Goal: Answer question/provide support: Share knowledge or assist other users

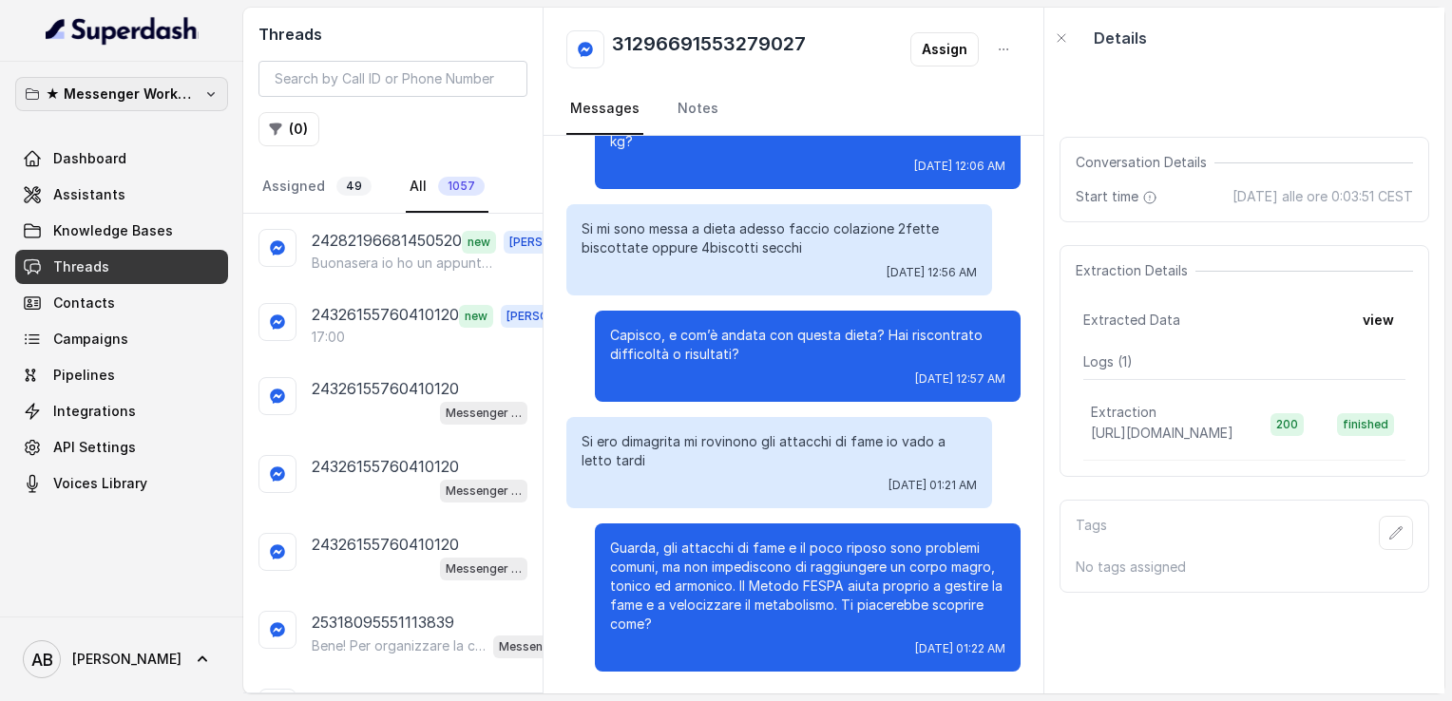
click at [165, 96] on p "★ Messenger Workspace" at bounding box center [122, 94] width 152 height 23
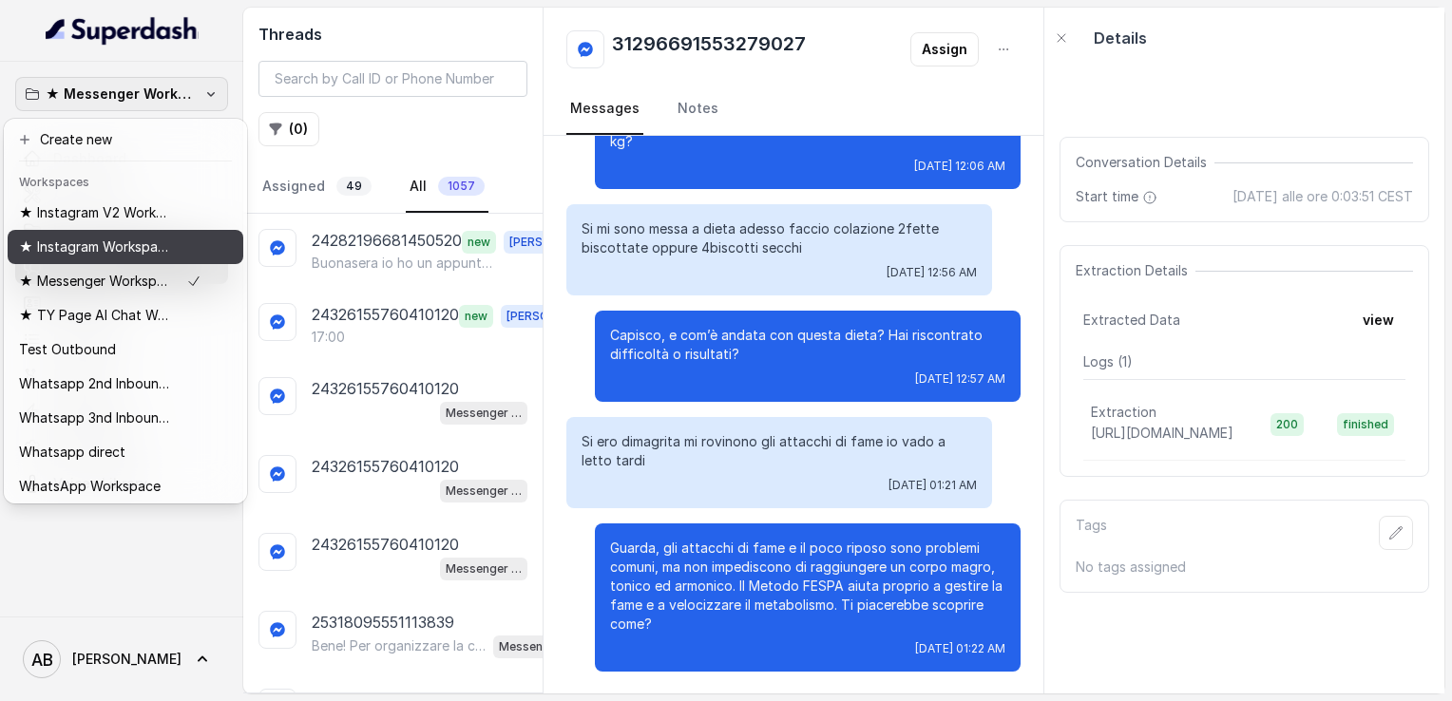
click at [85, 253] on p "★ Instagram Workspace" at bounding box center [95, 247] width 152 height 23
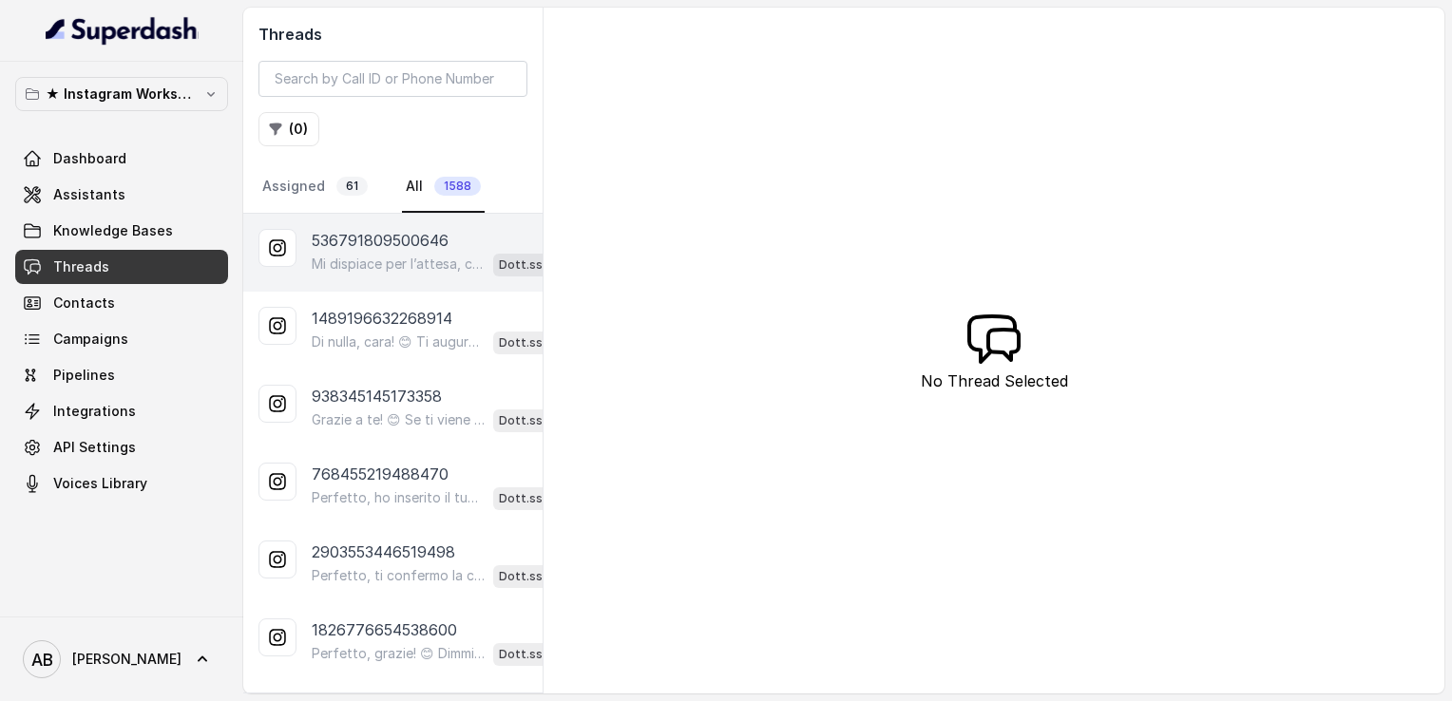
click at [350, 252] on div "Mi dispiace per l’attesa, capisco che il tempo è prezioso. 😊 Se vuoi, possiamo …" at bounding box center [446, 264] width 269 height 25
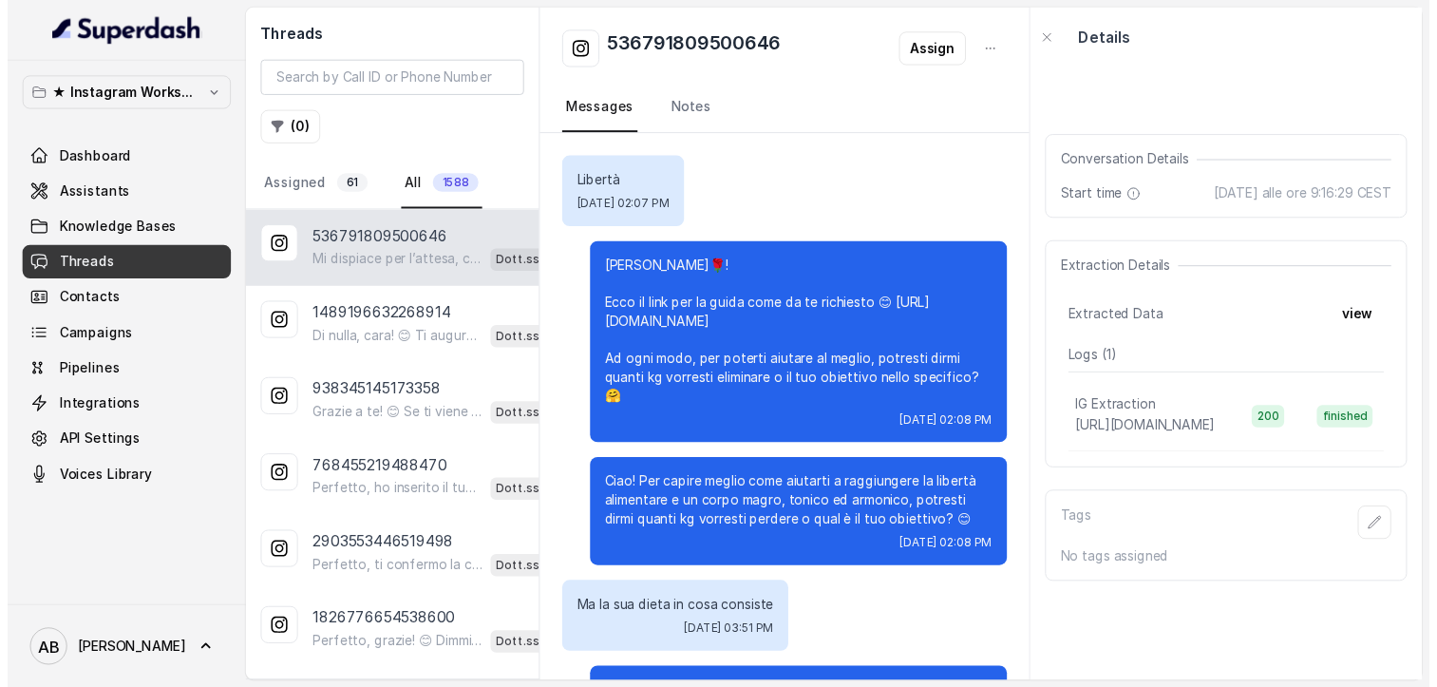
scroll to position [3466, 0]
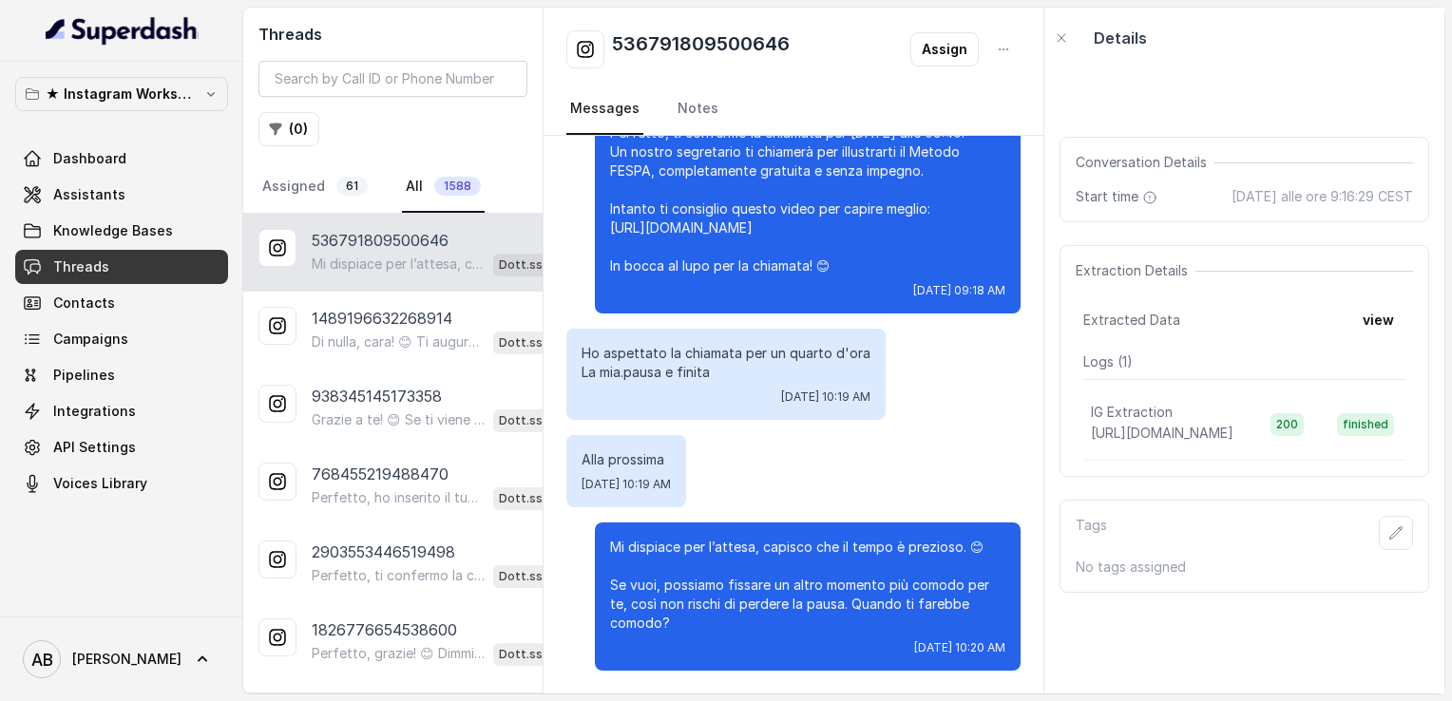
click at [662, 43] on h2 "536791809500646" at bounding box center [701, 49] width 178 height 38
copy h2 "536791809500646"
click at [169, 105] on p "★ Instagram Workspace" at bounding box center [122, 94] width 152 height 23
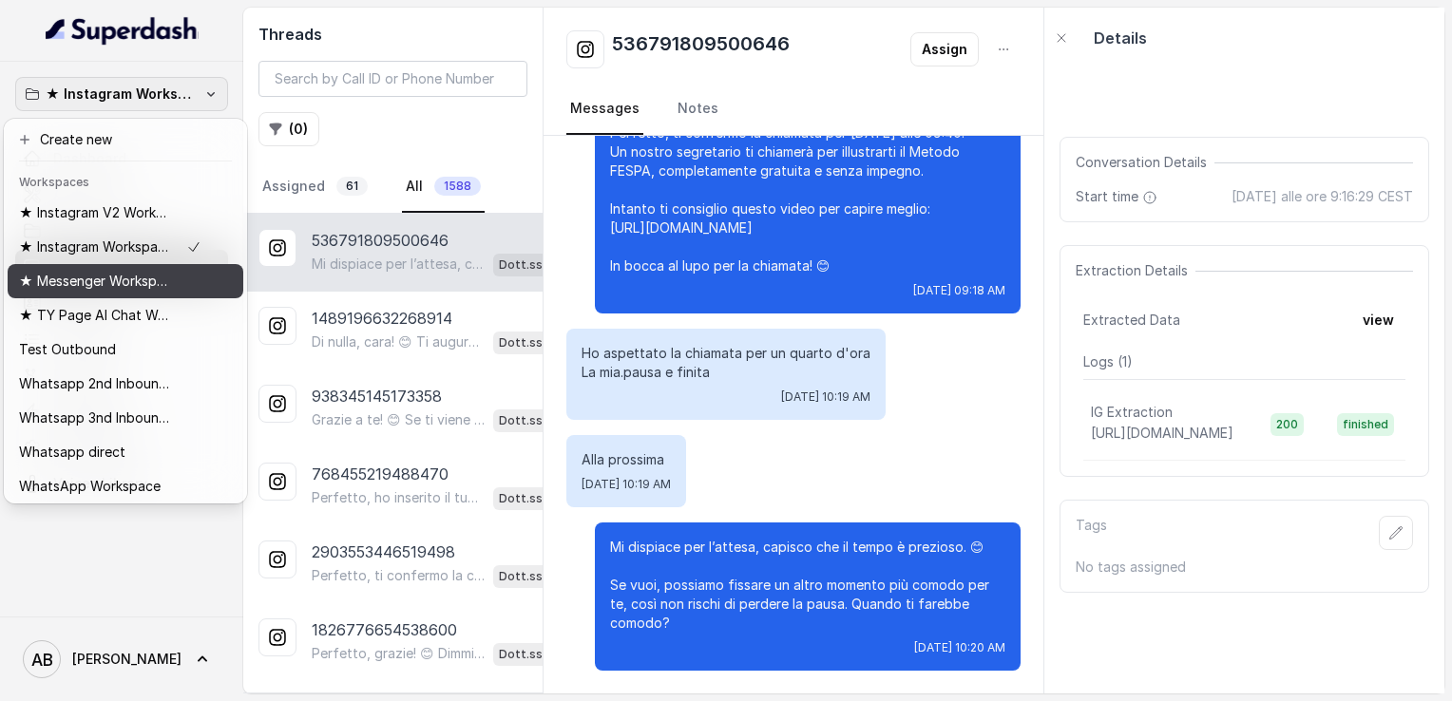
click at [195, 286] on div "★ Messenger Workspace" at bounding box center [110, 281] width 182 height 23
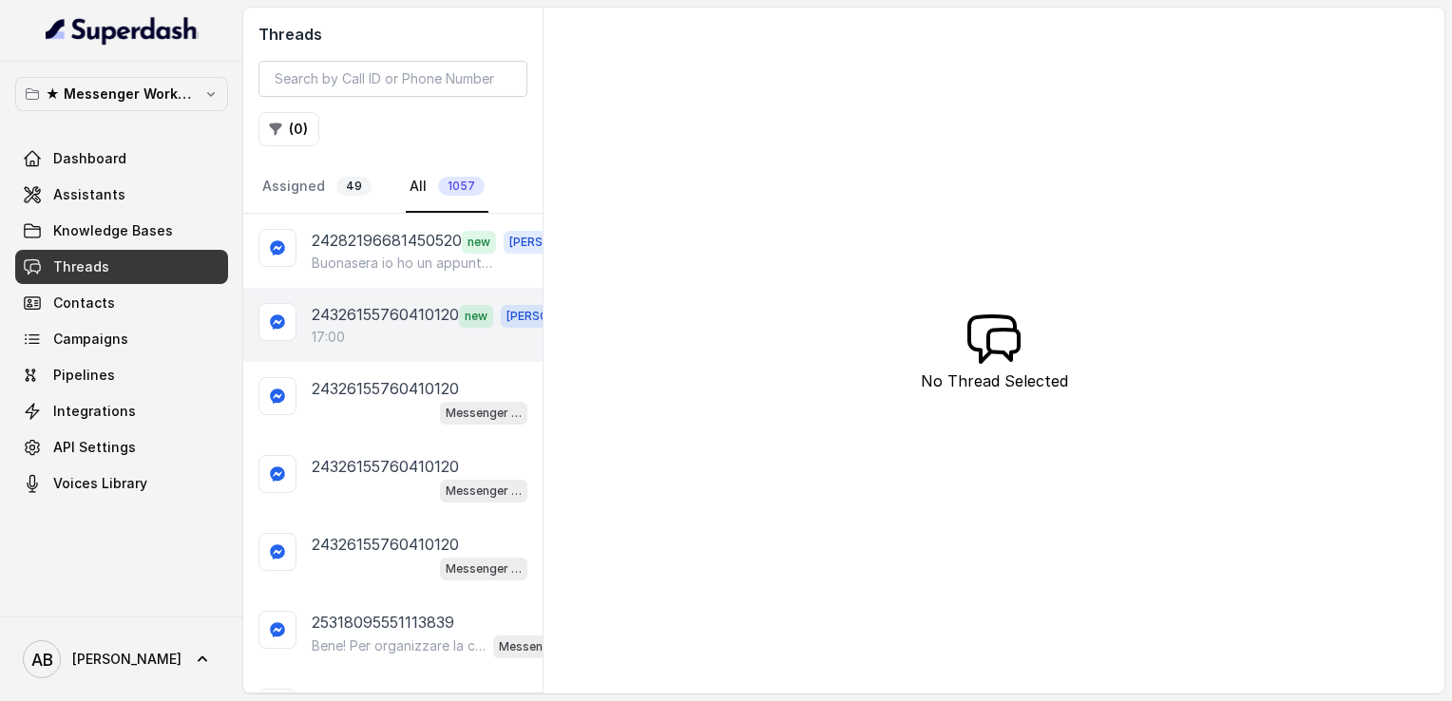
click at [422, 288] on div "24326155760410120 new [PERSON_NAME] 17:00" at bounding box center [392, 325] width 299 height 74
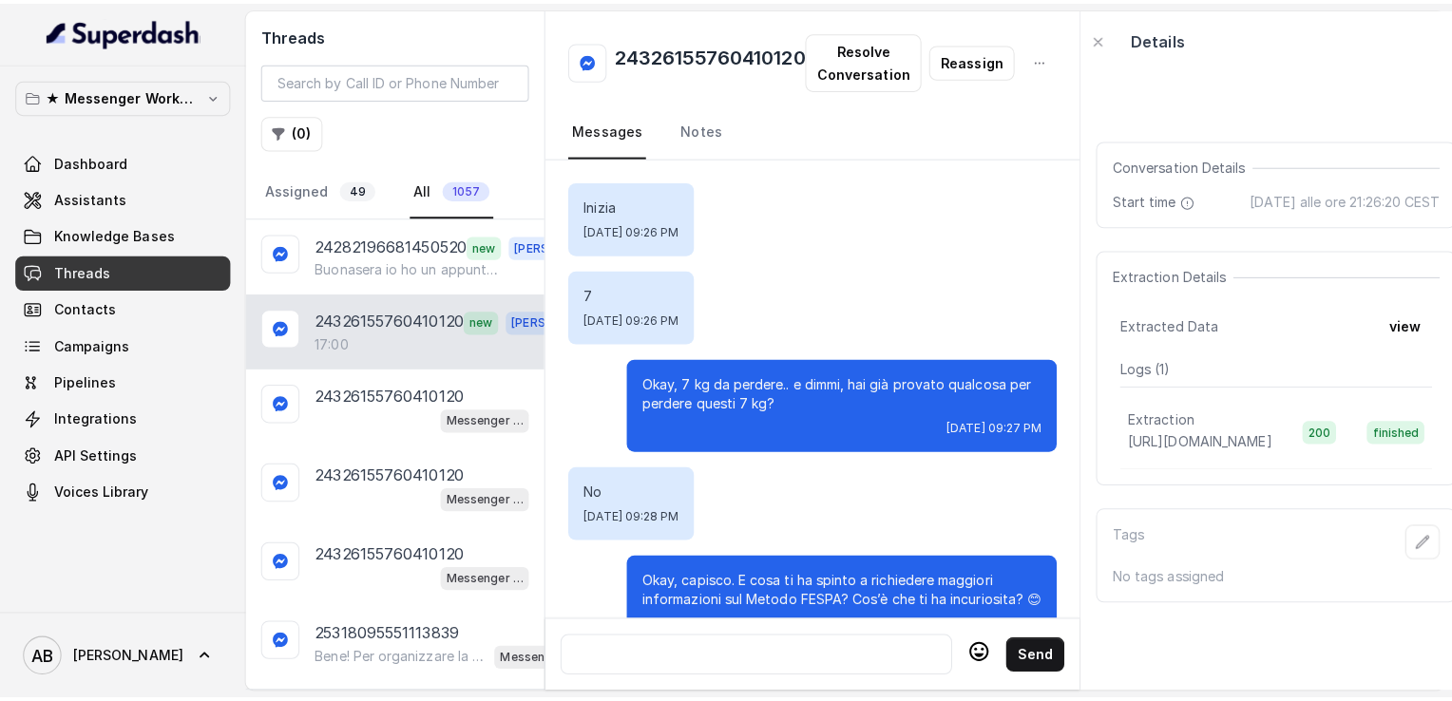
scroll to position [935, 0]
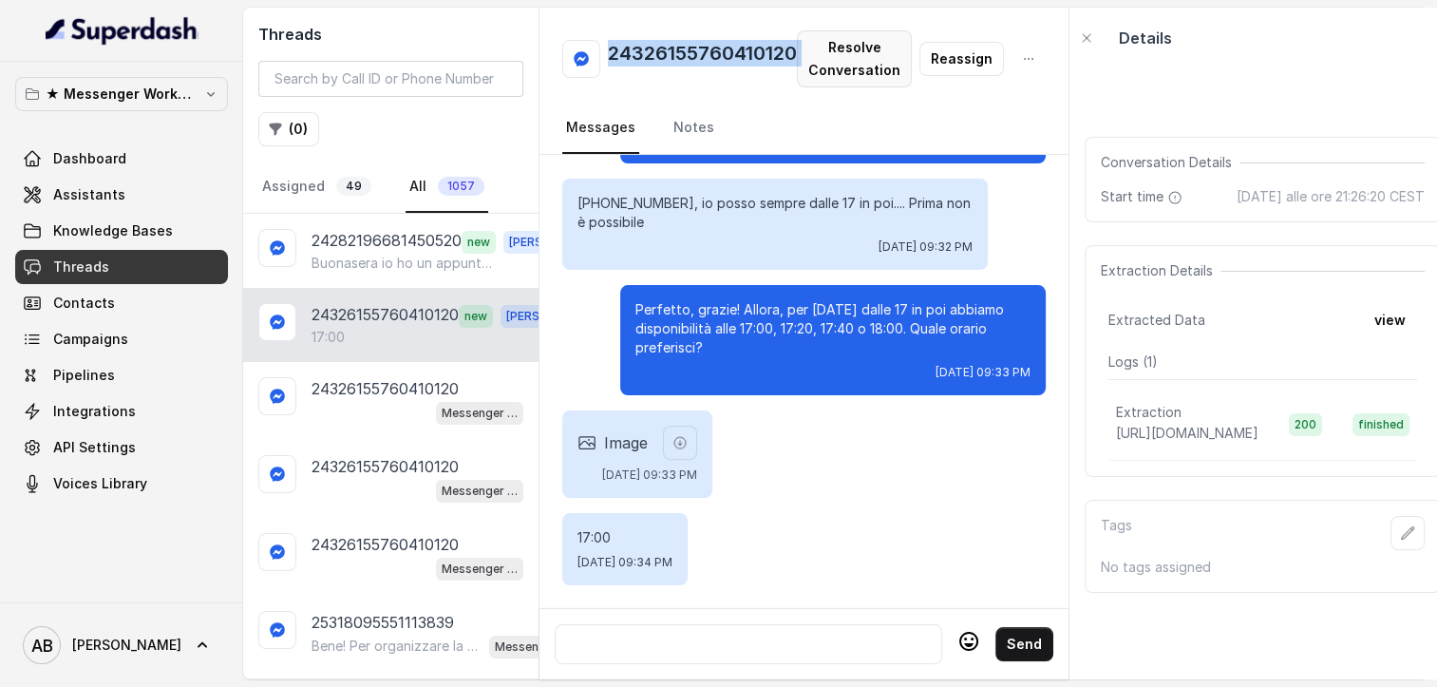
drag, startPoint x: 608, startPoint y: 60, endPoint x: 799, endPoint y: 48, distance: 191.4
click at [799, 48] on div "24326155760410120 Resolve Conversation Reassign" at bounding box center [804, 58] width 484 height 57
copy h2 "24326155760410120"
drag, startPoint x: 579, startPoint y: 202, endPoint x: 661, endPoint y: 200, distance: 82.7
click at [661, 200] on p "[PHONE_NUMBER], io posso sempre dalle 17 in poi.... Prima non è possibile" at bounding box center [775, 213] width 395 height 38
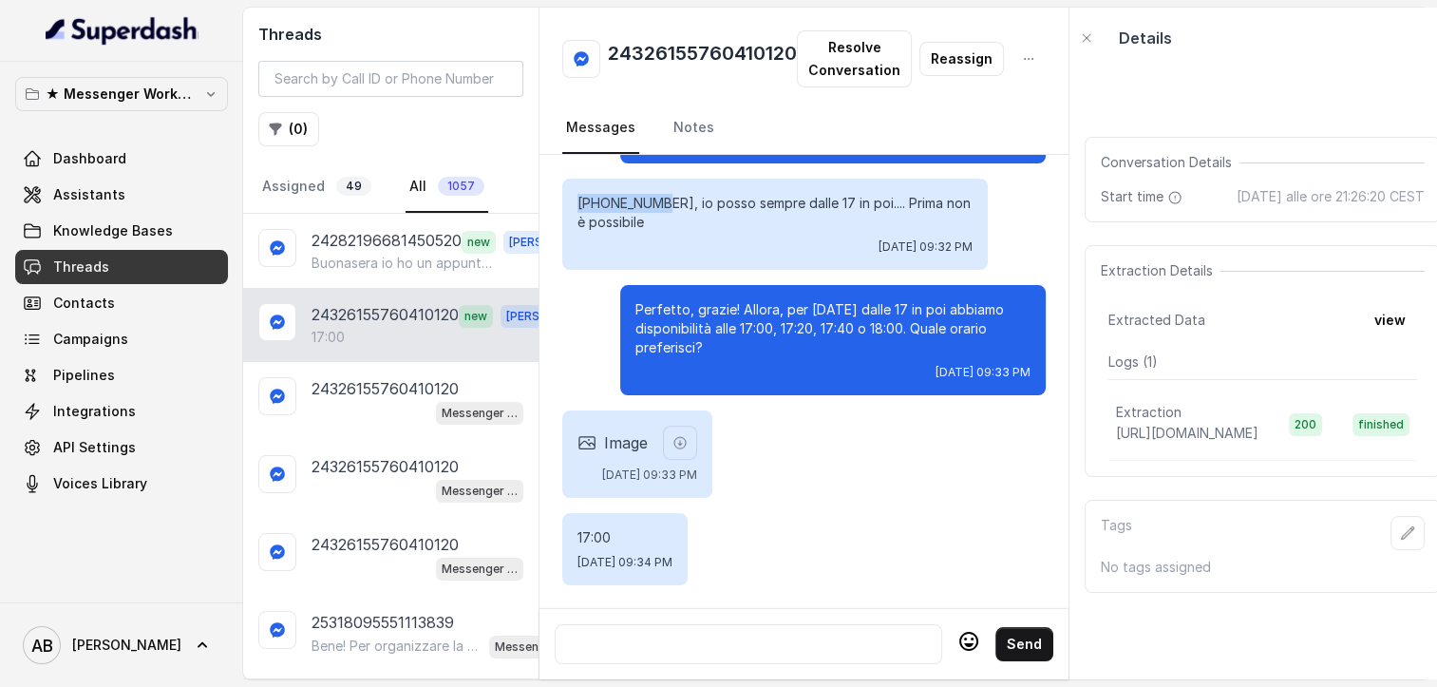
copy p "[PHONE_NUMBER]"
click at [670, 648] on div at bounding box center [748, 644] width 371 height 23
click at [148, 107] on button "★ Messenger Workspace" at bounding box center [121, 94] width 213 height 34
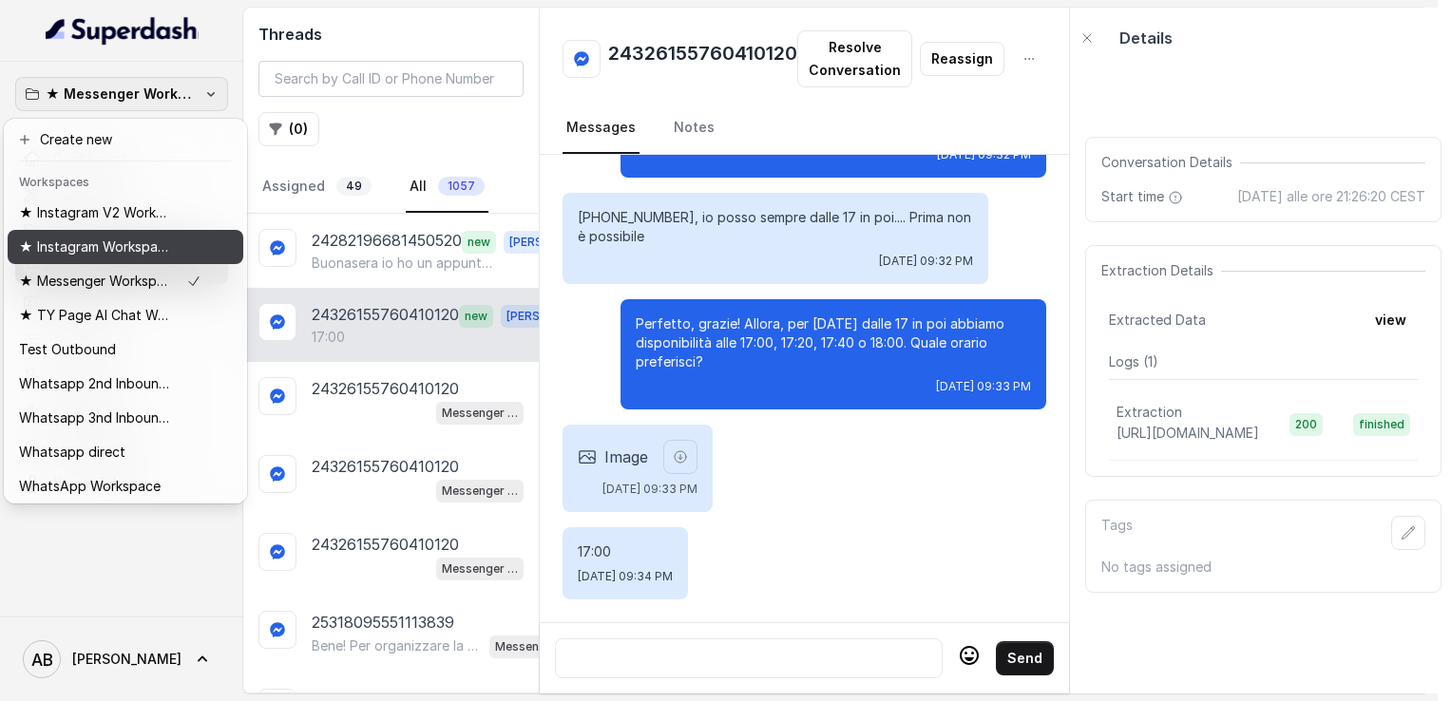
click at [129, 245] on p "★ Instagram Workspace" at bounding box center [95, 247] width 152 height 23
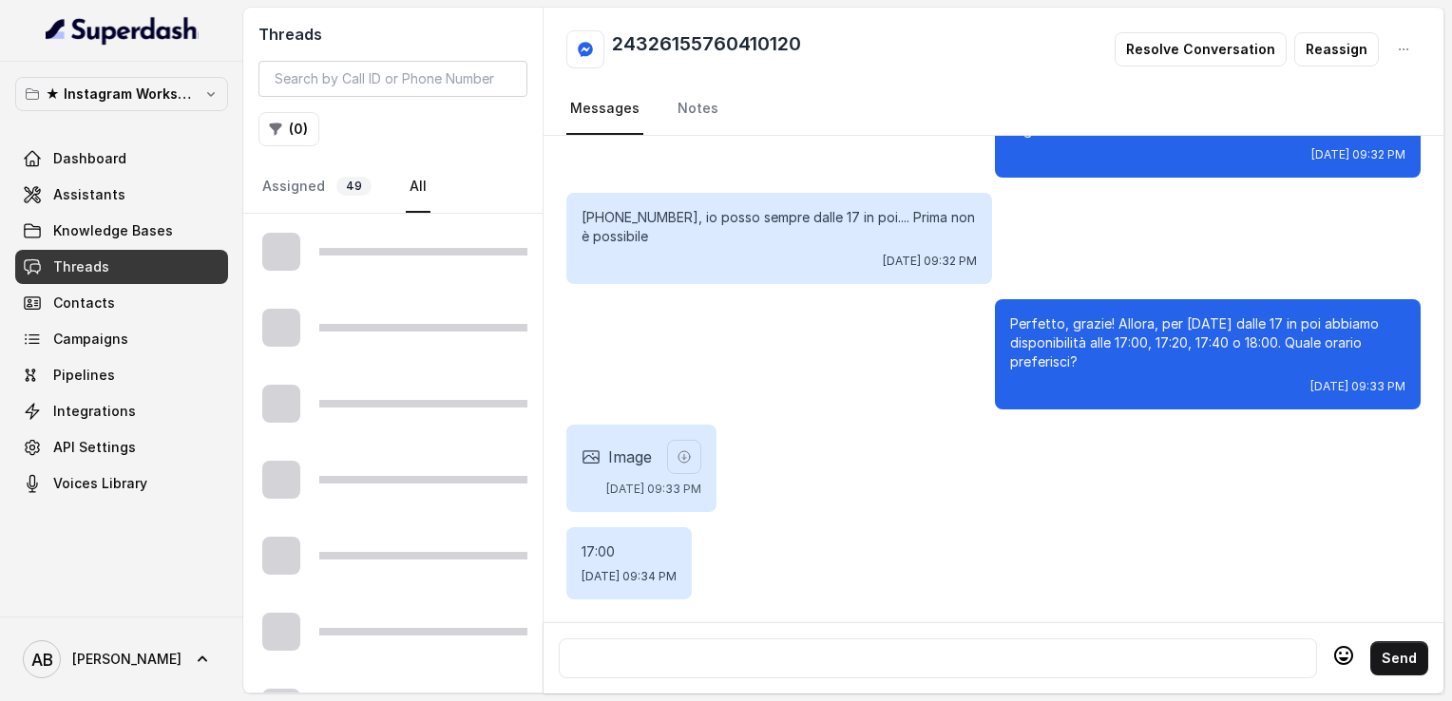
scroll to position [917, 0]
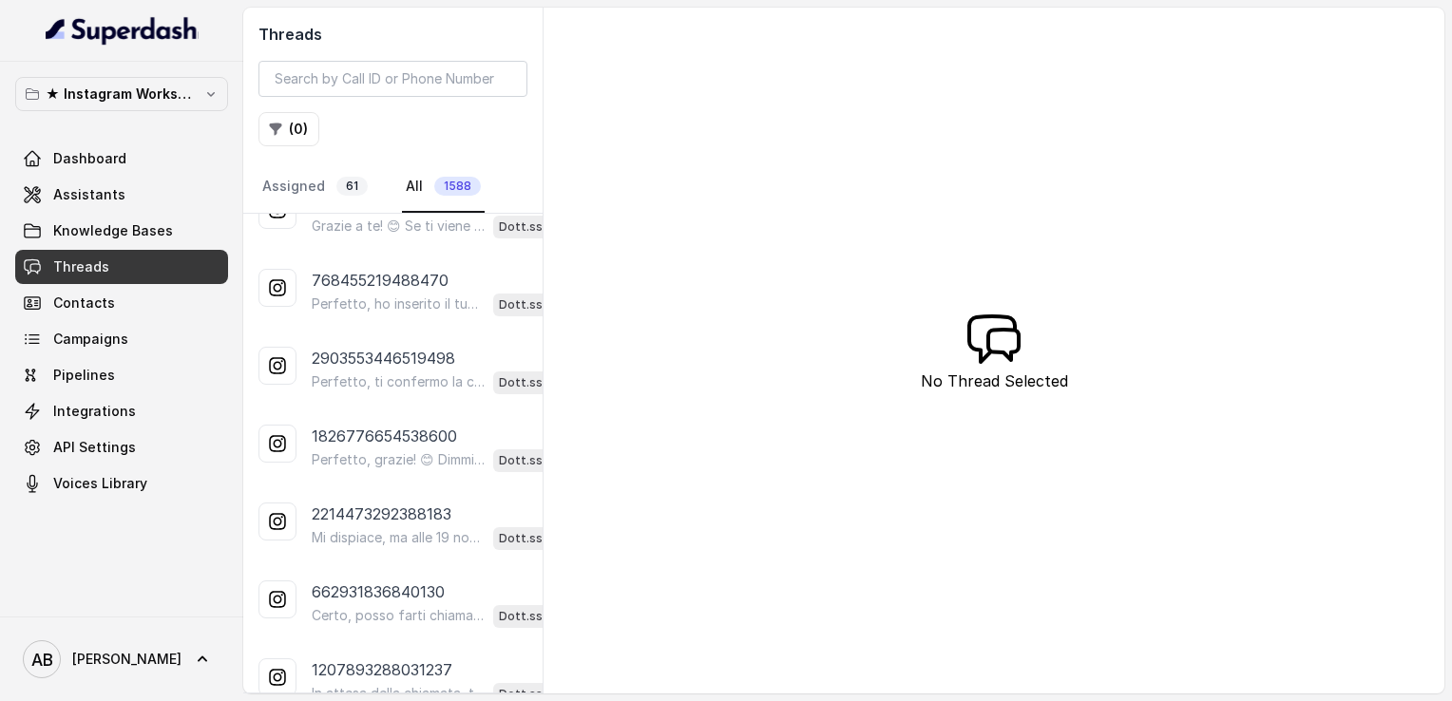
scroll to position [255, 0]
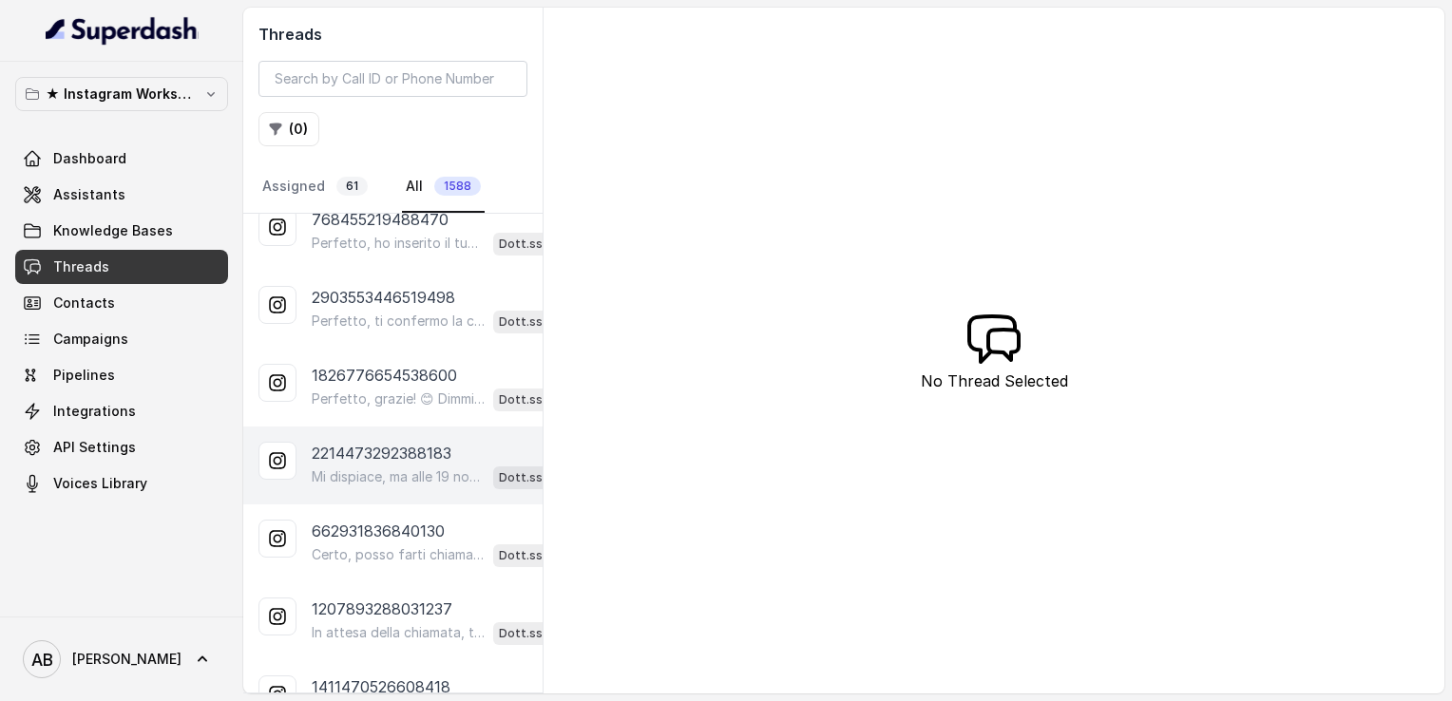
click at [378, 484] on div "2214473292388183 Mi dispiace, ma alle 19 non c’è disponibilità. Posso offrirti …" at bounding box center [392, 466] width 299 height 78
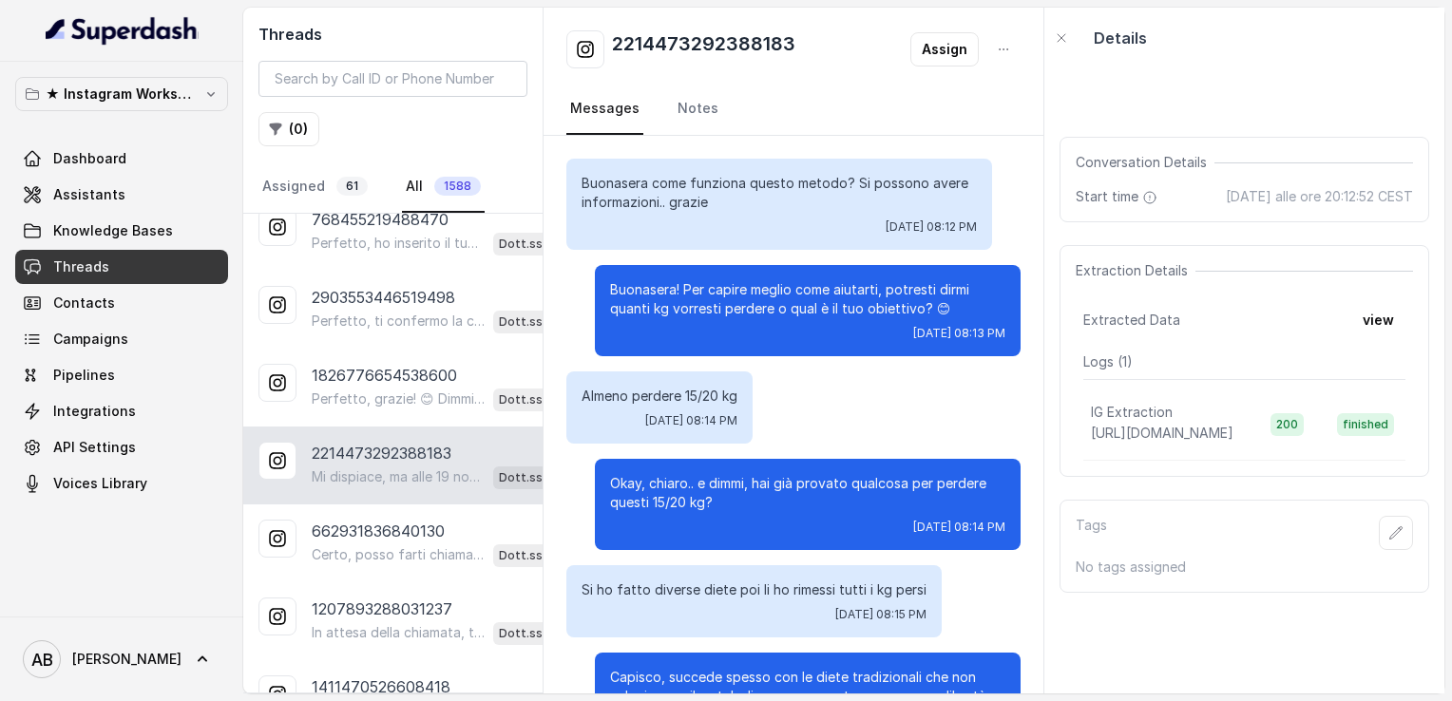
scroll to position [1018, 0]
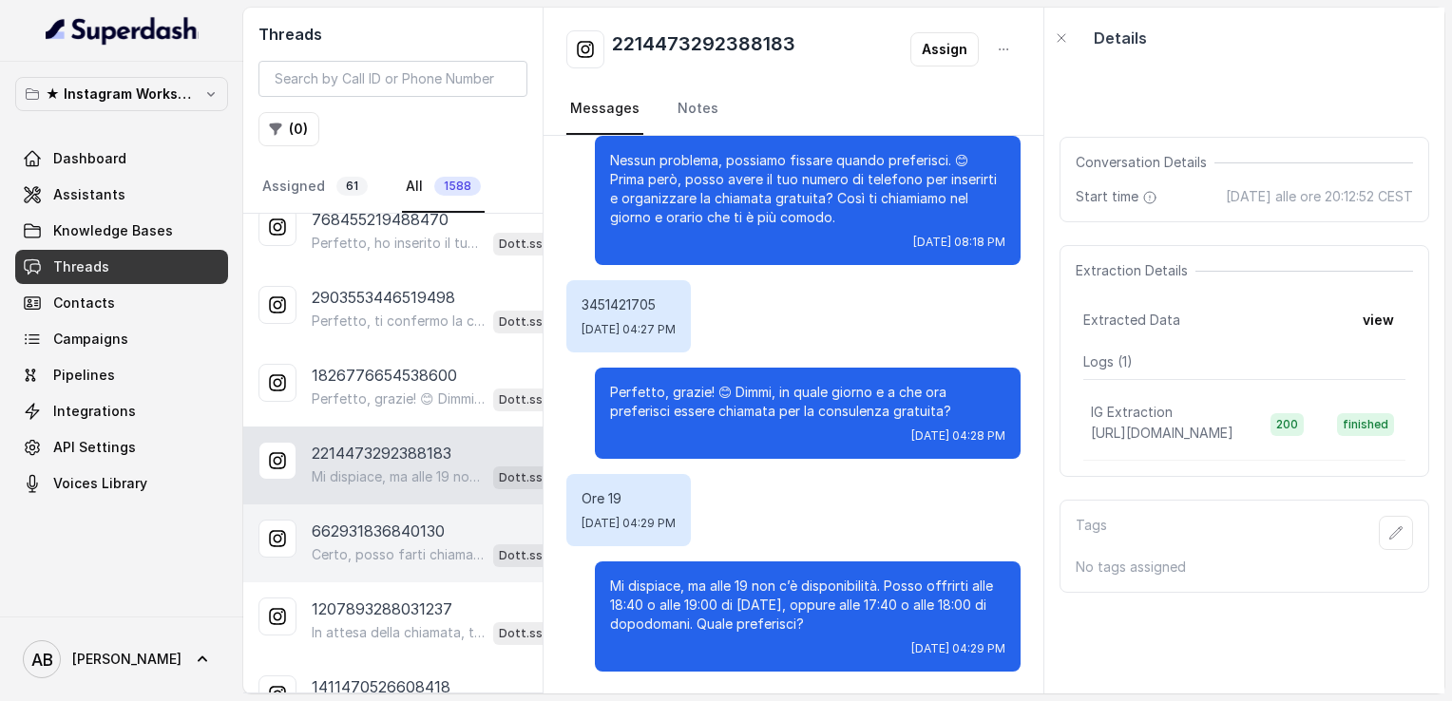
click at [387, 554] on p "Certo, posso farti chiamare da un nostro operatore. Qual è il tuo numero di tel…" at bounding box center [399, 554] width 174 height 19
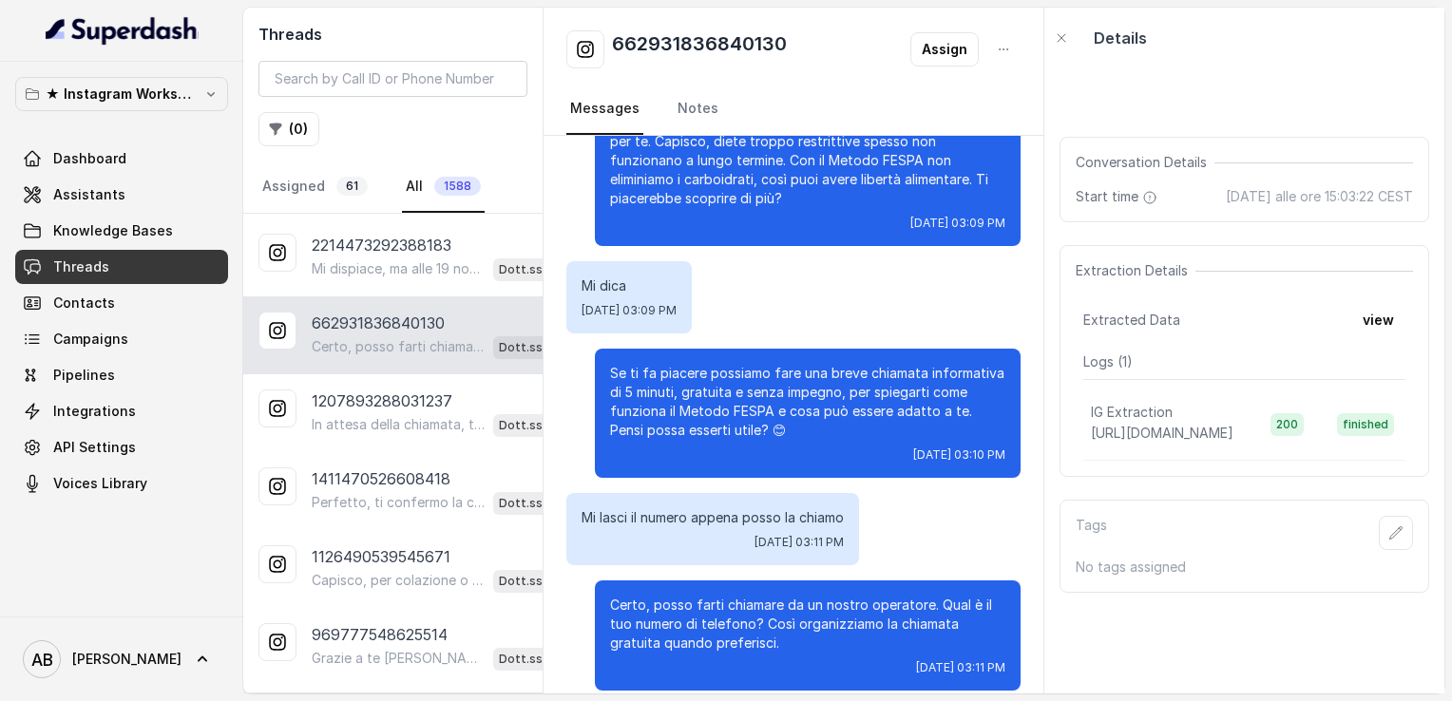
scroll to position [476, 0]
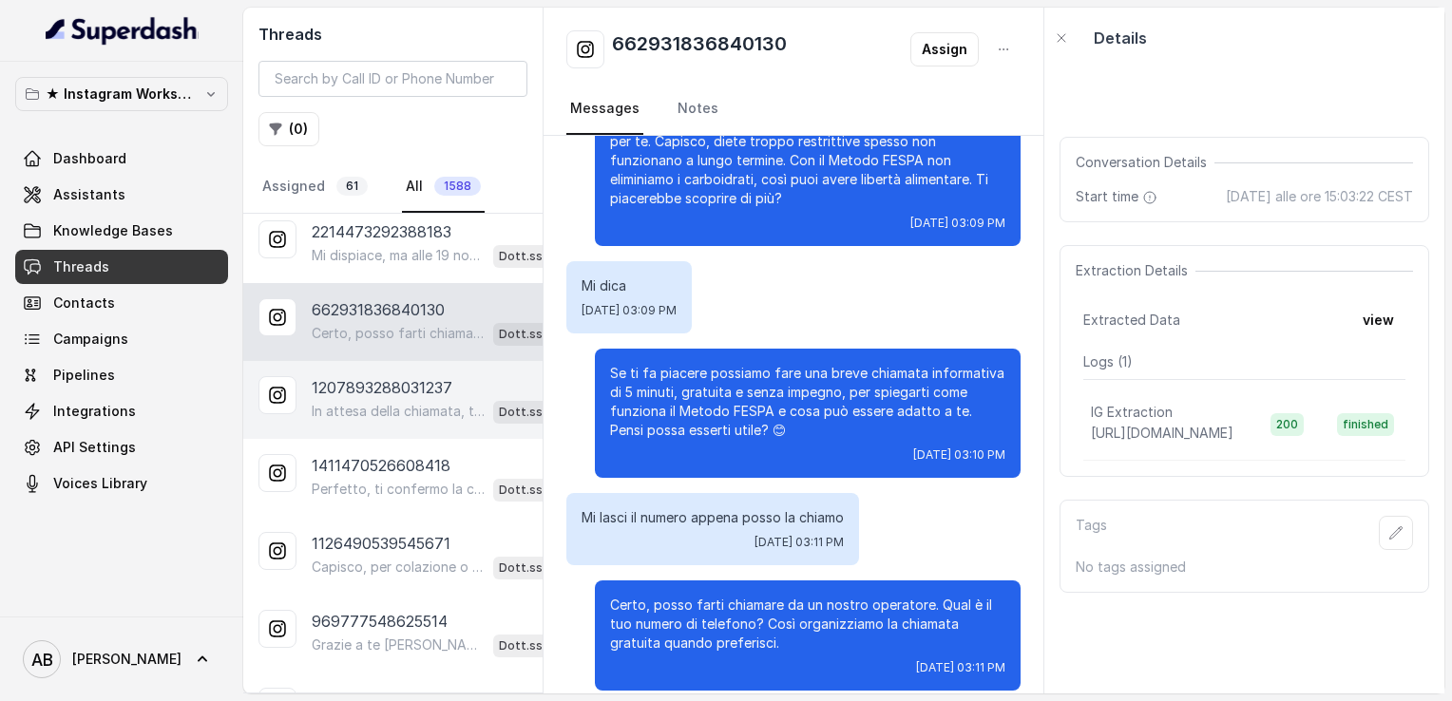
click at [382, 424] on div "1207893288031237 In attesa della chiamata, ti lascio il link per entrare nel no…" at bounding box center [392, 400] width 299 height 78
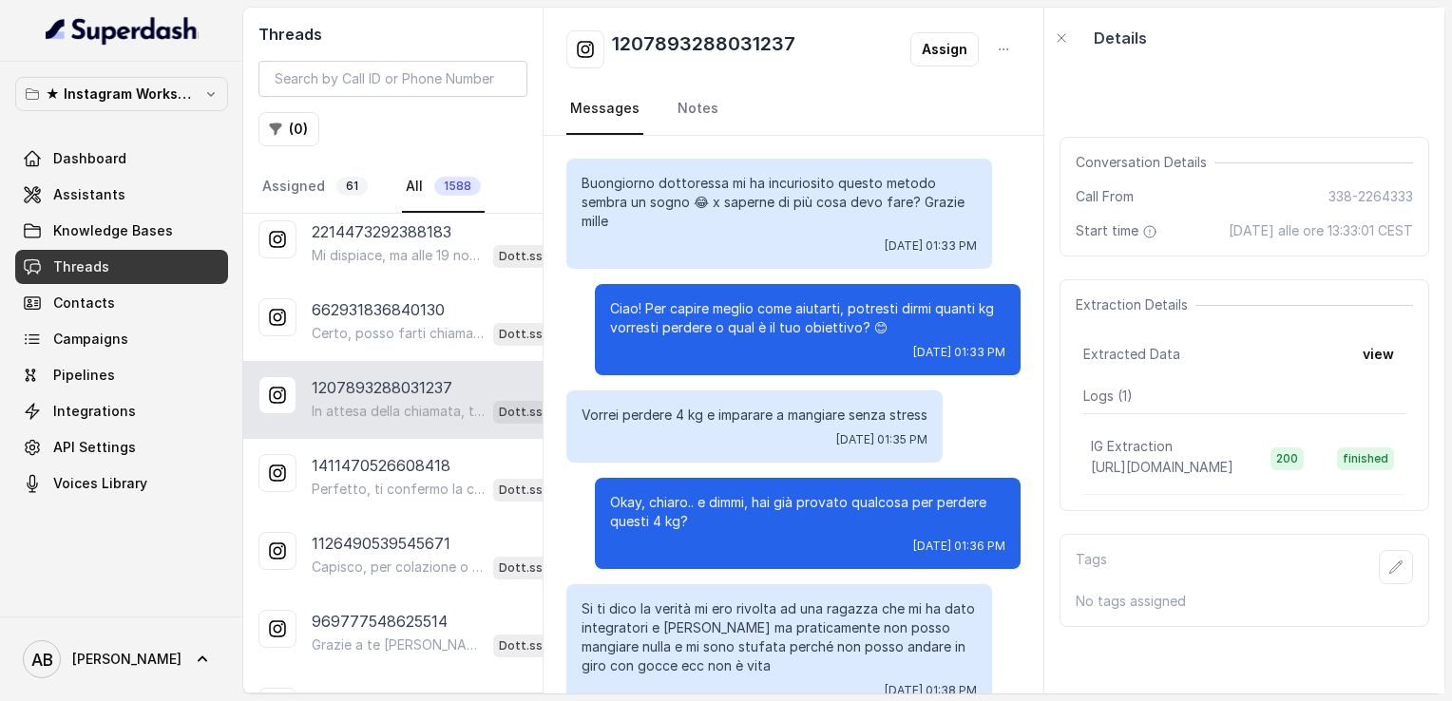
scroll to position [1779, 0]
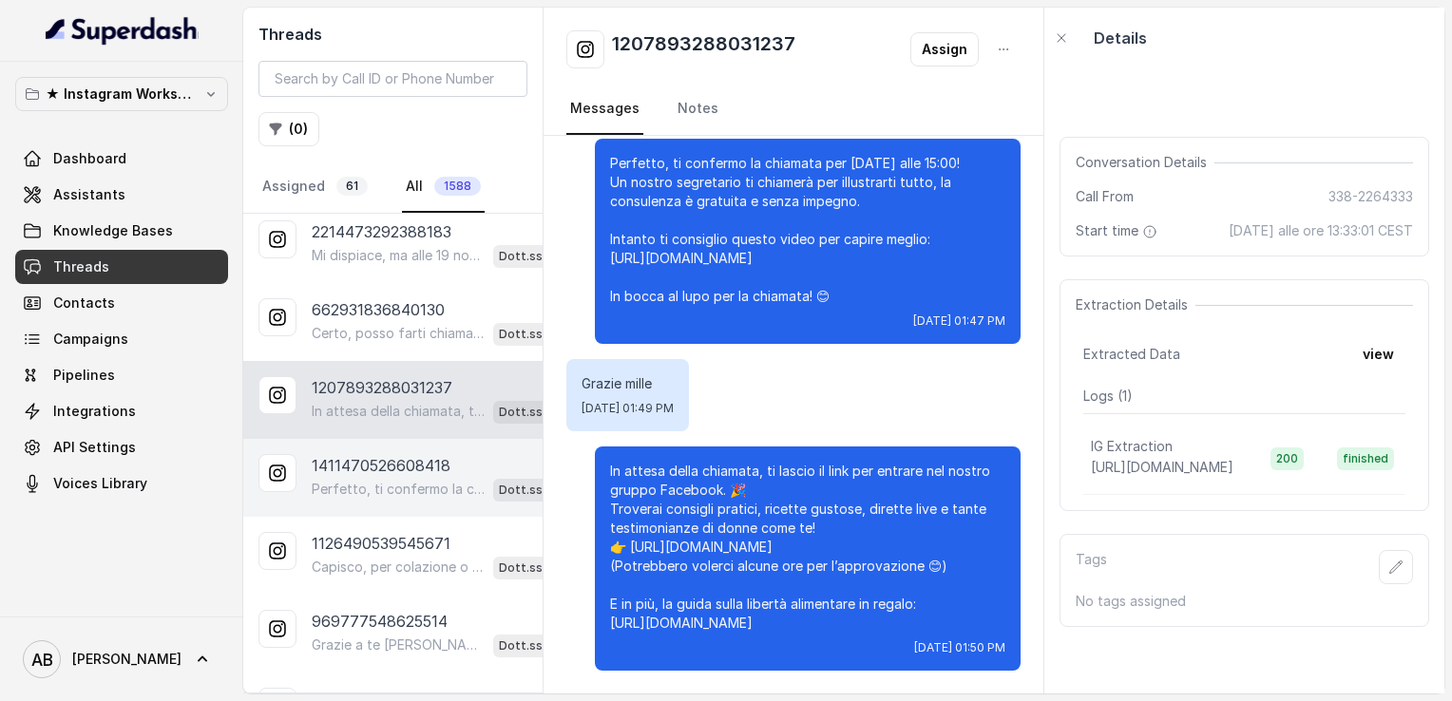
click at [376, 466] on p "1411470526608418" at bounding box center [381, 465] width 139 height 23
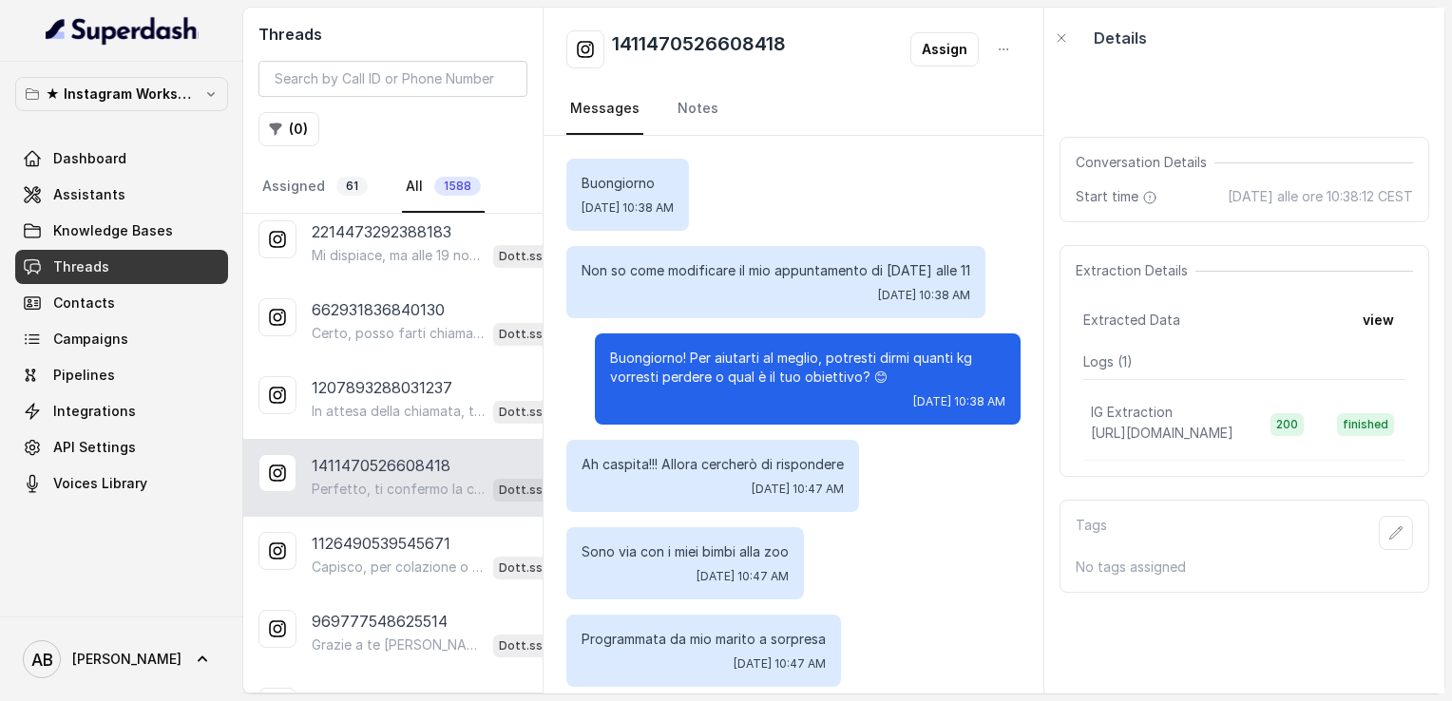
scroll to position [2083, 0]
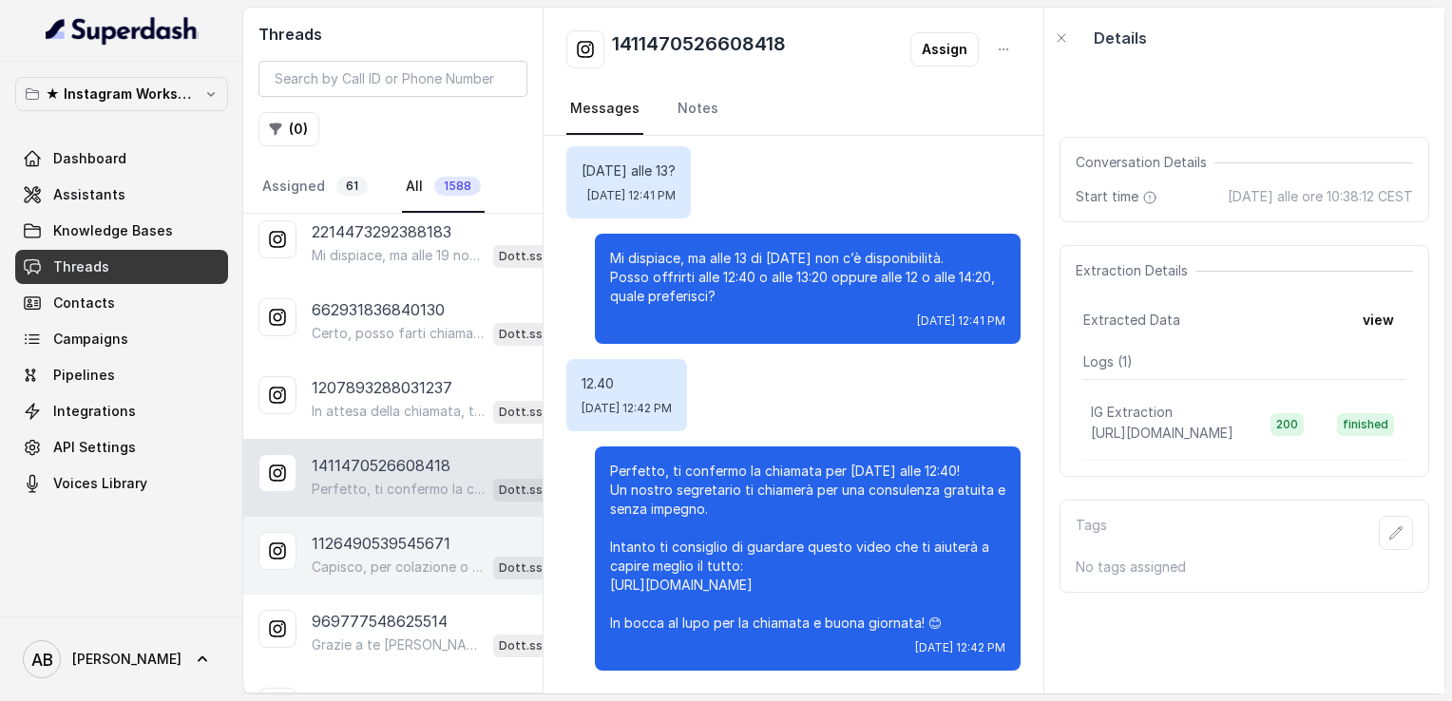
click at [373, 532] on p "1126490539545671" at bounding box center [381, 543] width 139 height 23
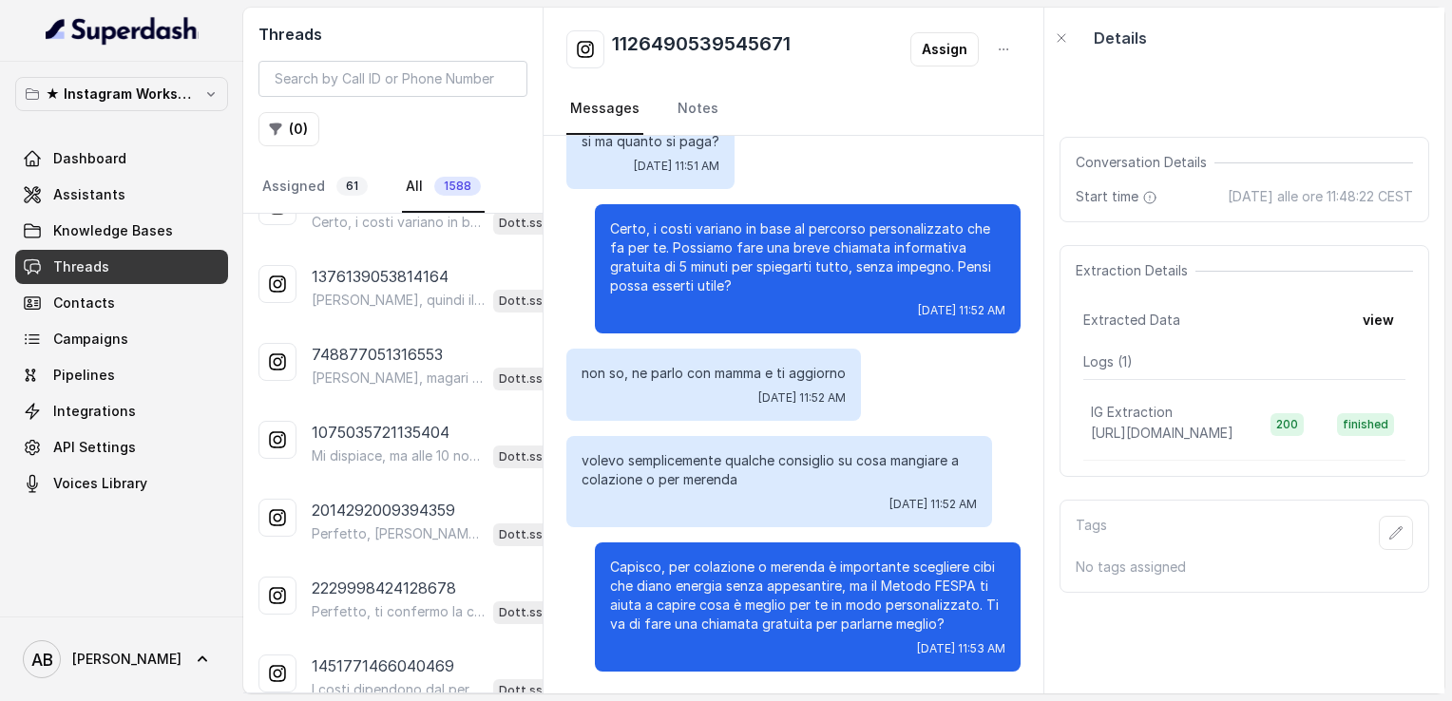
scroll to position [984, 0]
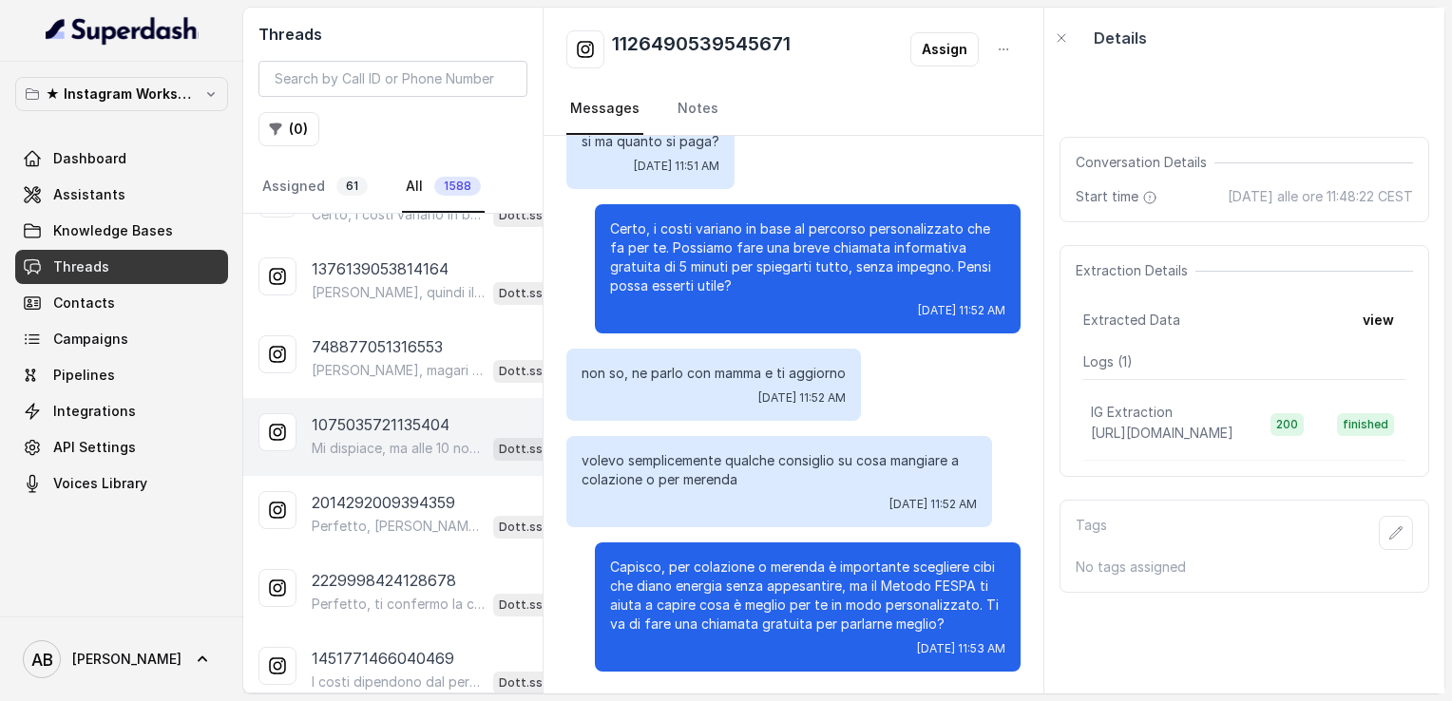
click at [399, 418] on p "1075035721135404" at bounding box center [381, 424] width 138 height 23
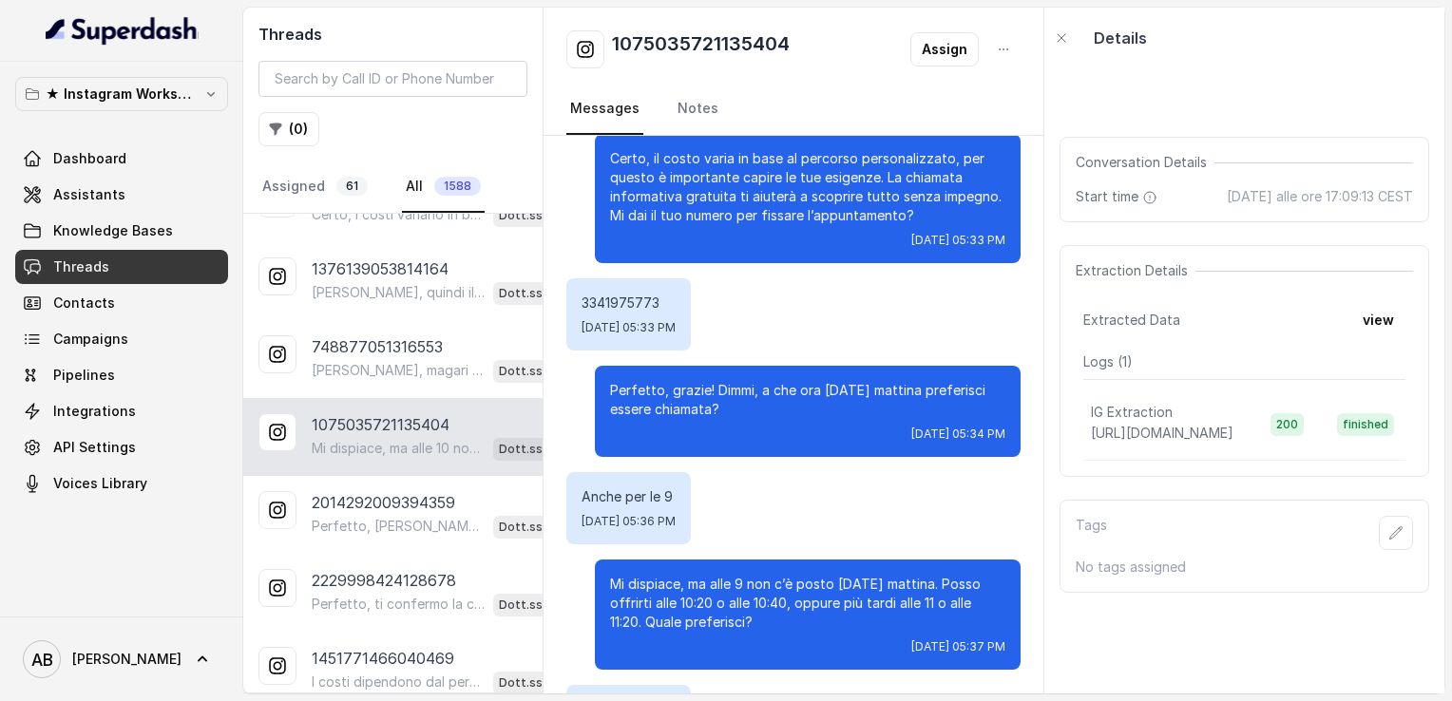
scroll to position [2092, 0]
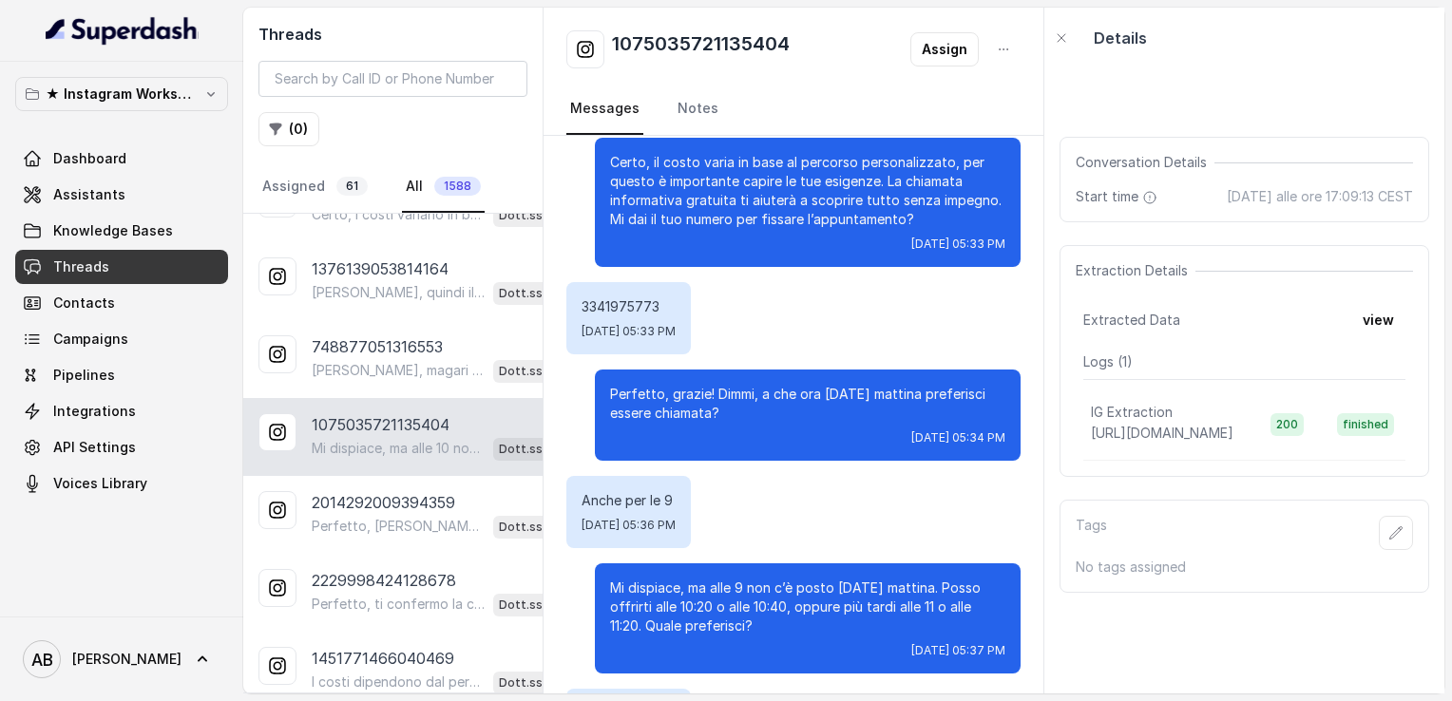
click at [614, 310] on p "3341975773" at bounding box center [628, 306] width 94 height 19
copy p "3341975773"
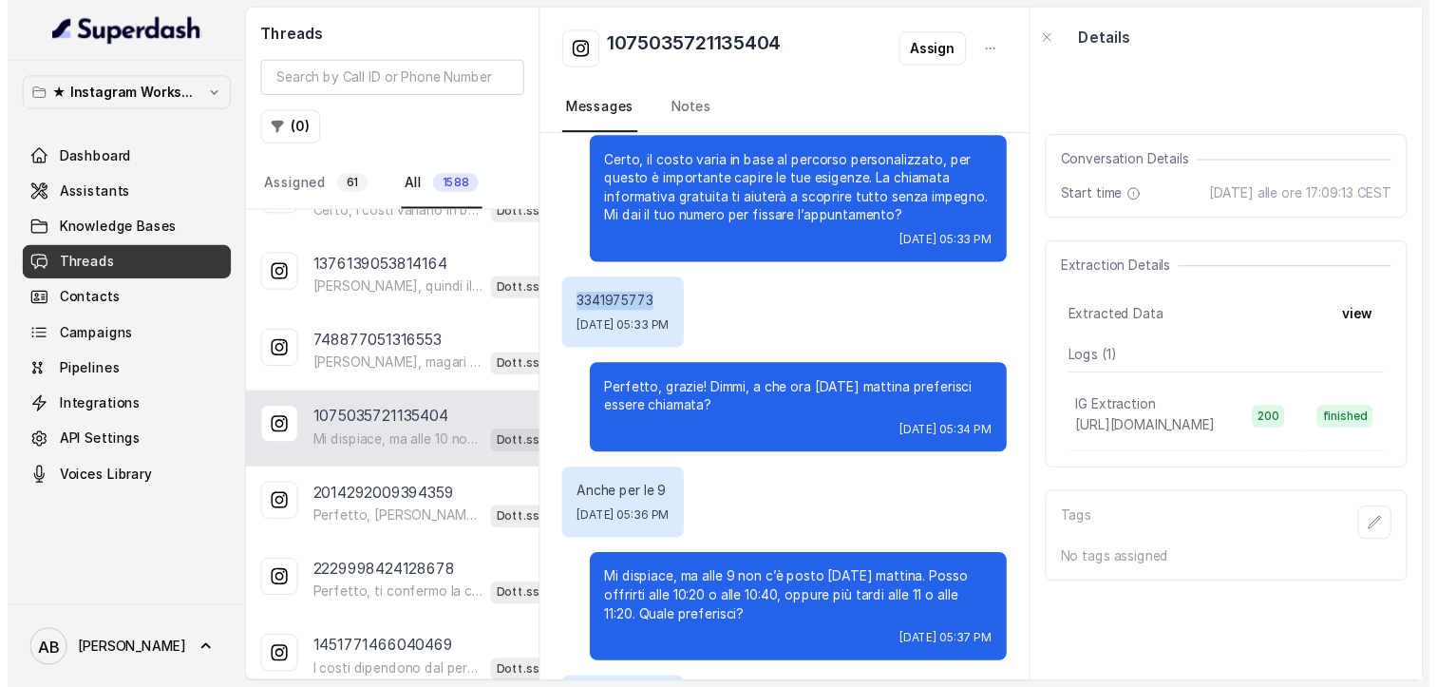
scroll to position [2288, 0]
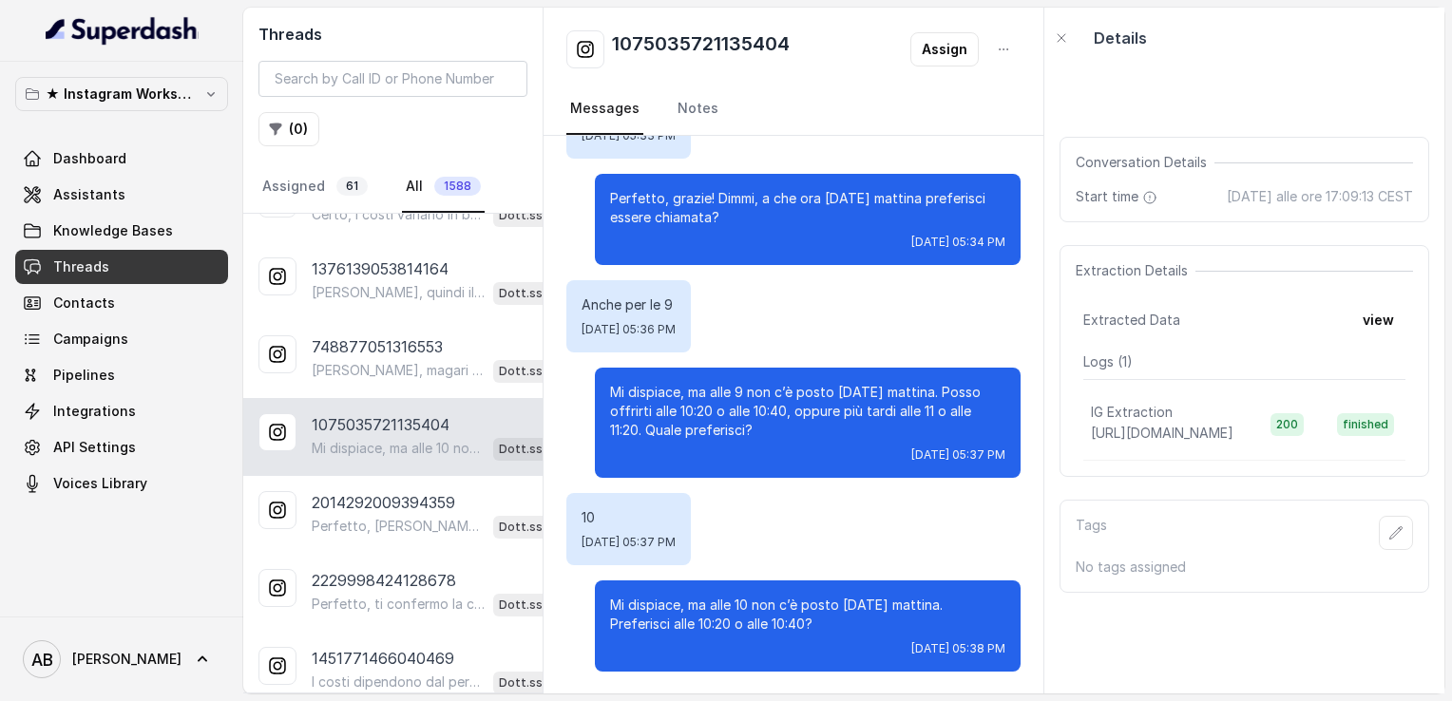
click at [942, 67] on div "1075035721135404 Assign" at bounding box center [793, 49] width 454 height 38
click at [939, 56] on button "Assign" at bounding box center [944, 49] width 68 height 34
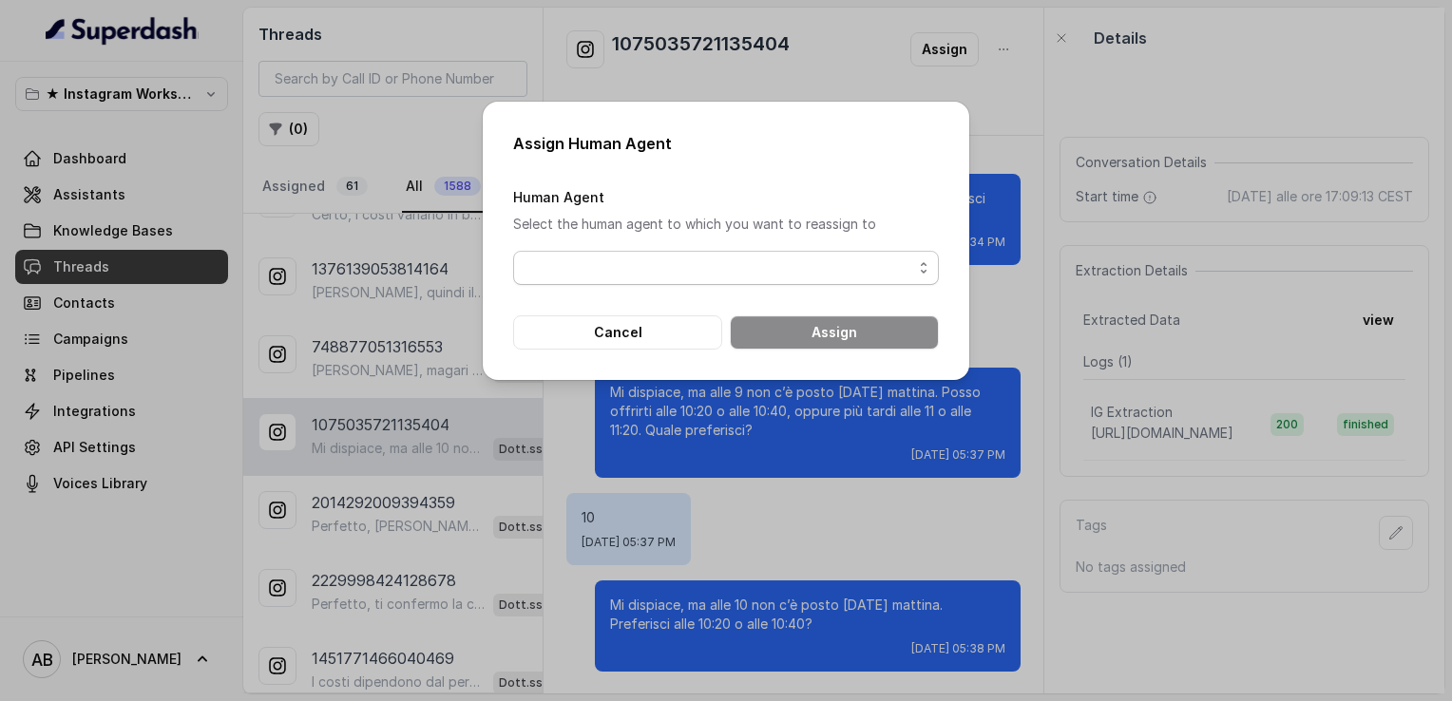
click at [707, 271] on span "button" at bounding box center [726, 268] width 426 height 34
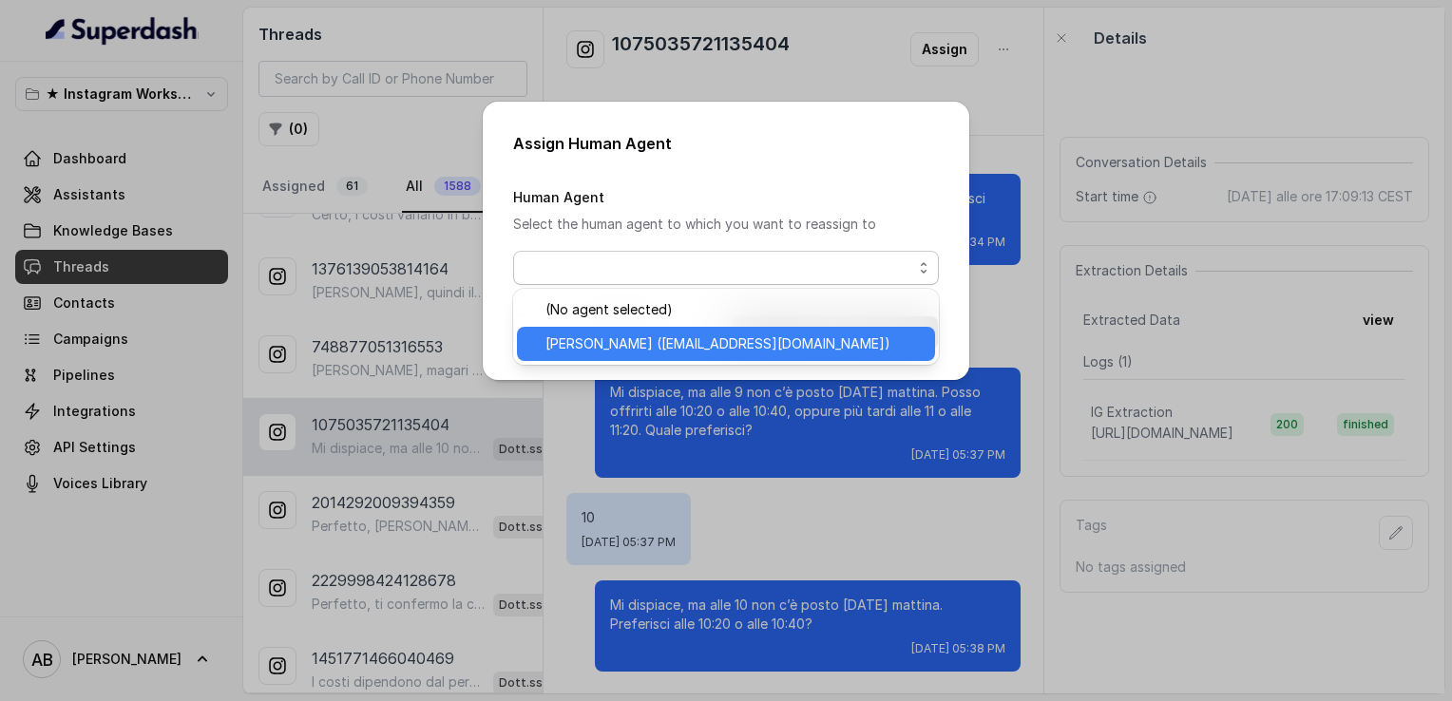
click at [635, 344] on span "[PERSON_NAME] ([EMAIL_ADDRESS][DOMAIN_NAME])" at bounding box center [734, 344] width 378 height 23
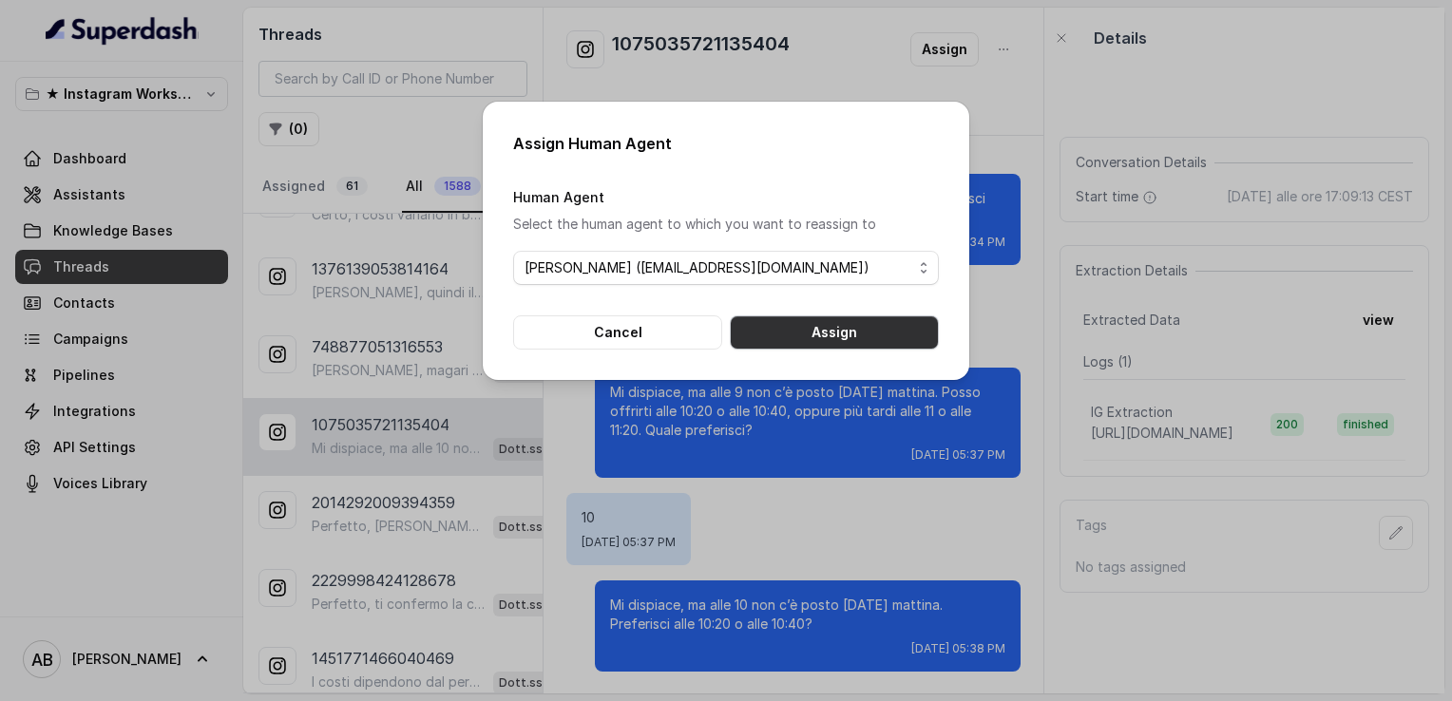
click at [789, 335] on button "Assign" at bounding box center [834, 332] width 209 height 34
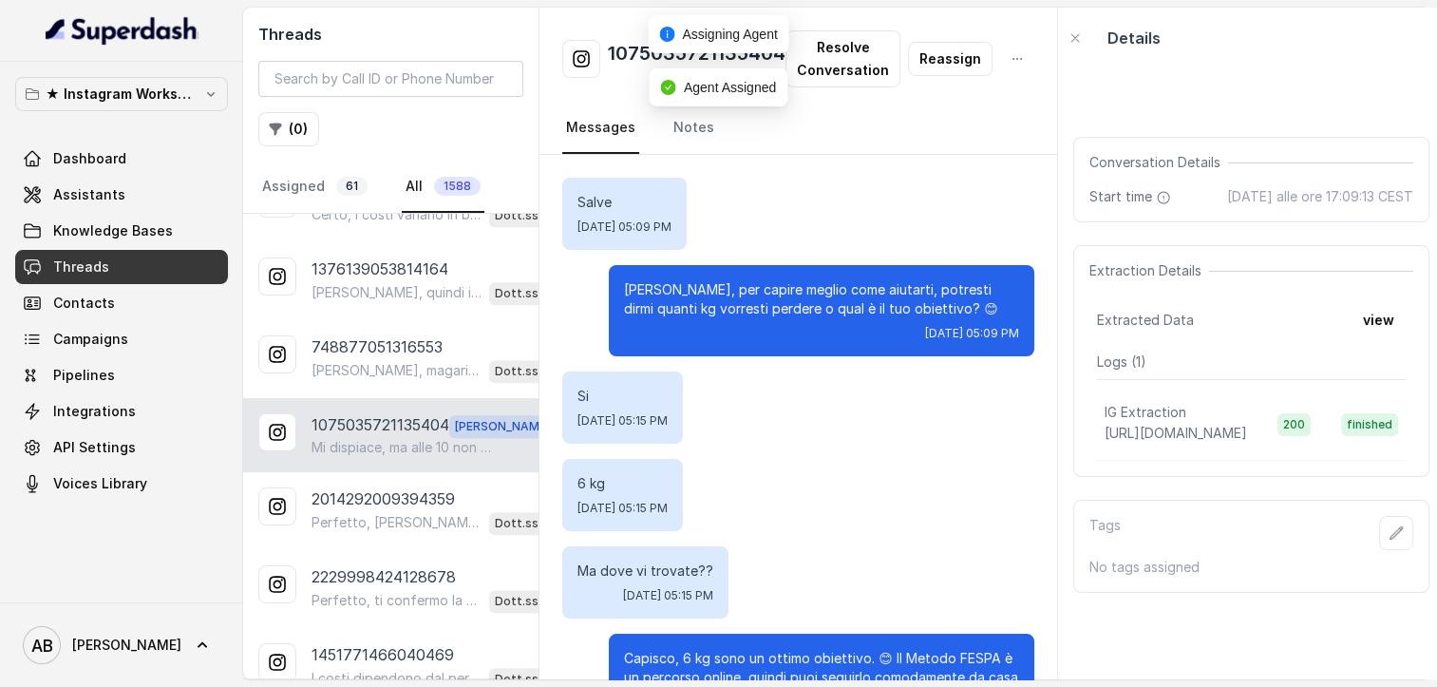
scroll to position [2306, 0]
